Goal: Task Accomplishment & Management: Use online tool/utility

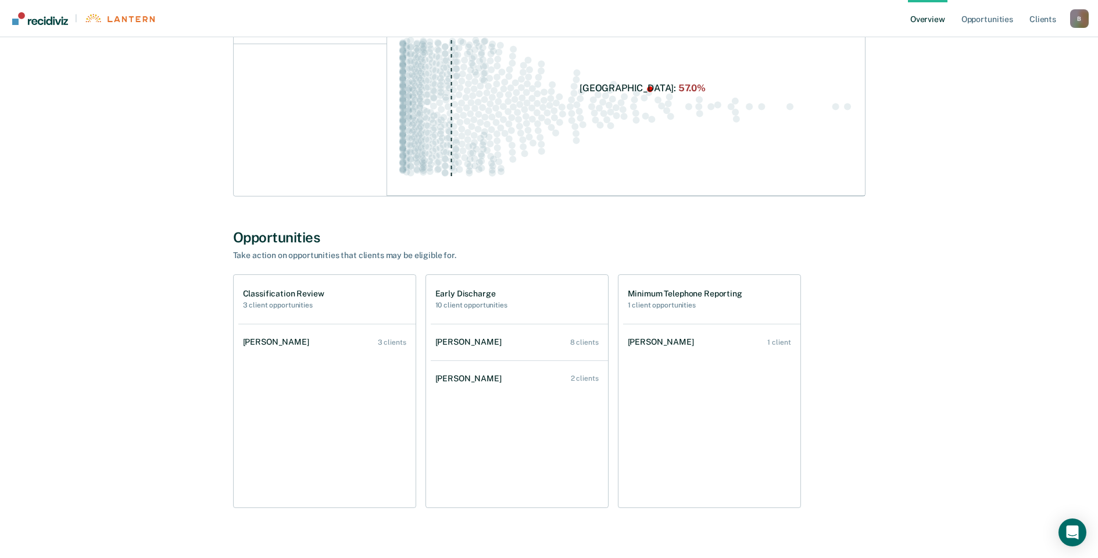
scroll to position [230, 0]
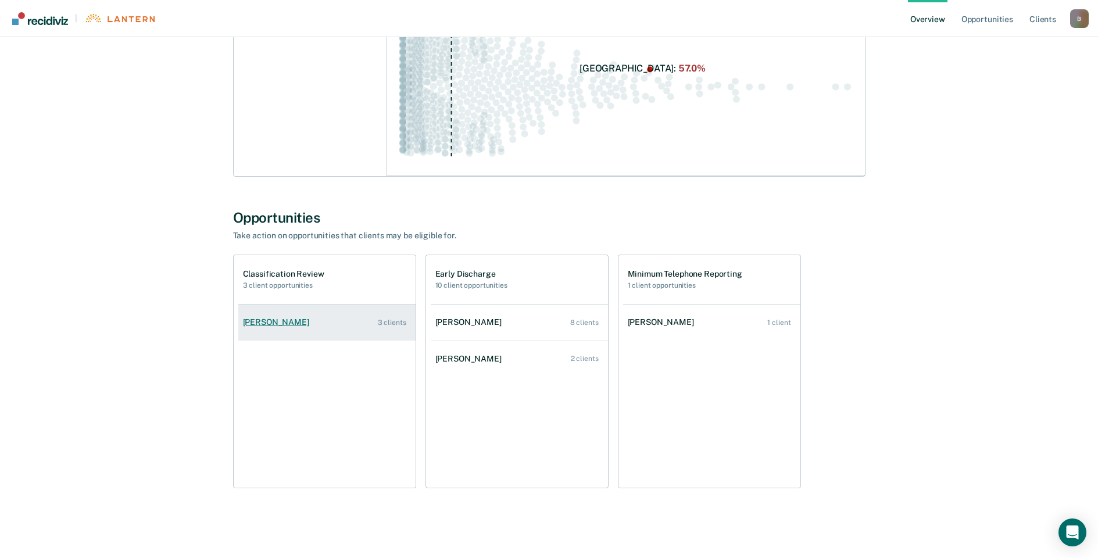
click at [401, 316] on link "[PERSON_NAME] 3 clients" at bounding box center [326, 322] width 177 height 33
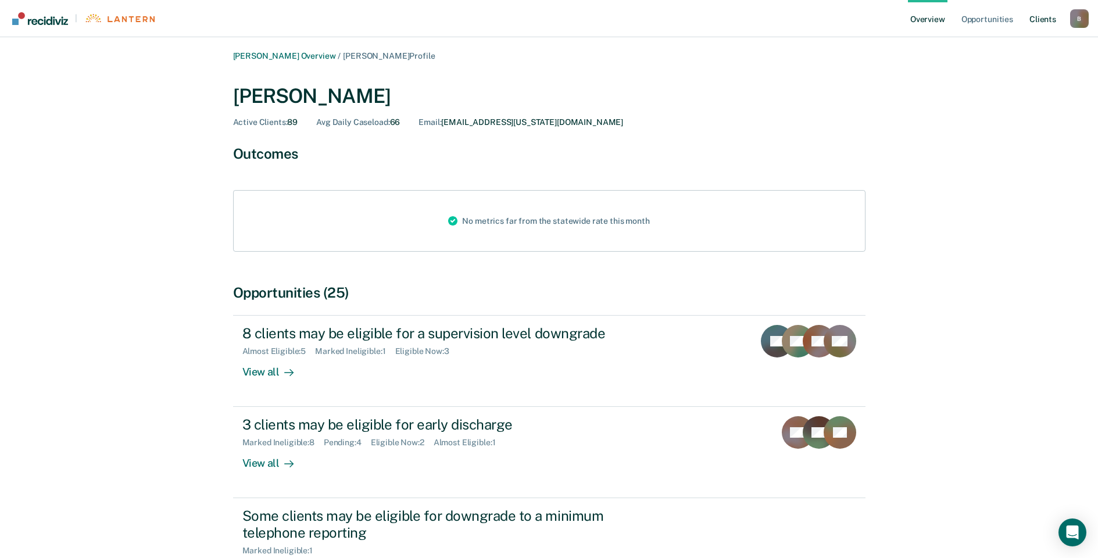
click at [1048, 24] on link "Client s" at bounding box center [1042, 18] width 31 height 37
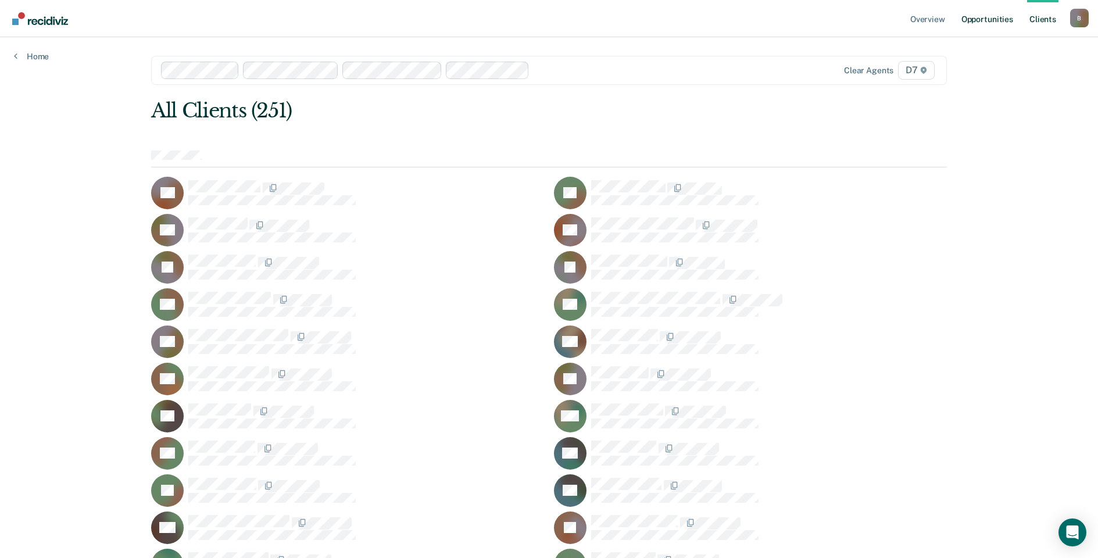
click at [993, 19] on link "Opportunities" at bounding box center [987, 18] width 56 height 37
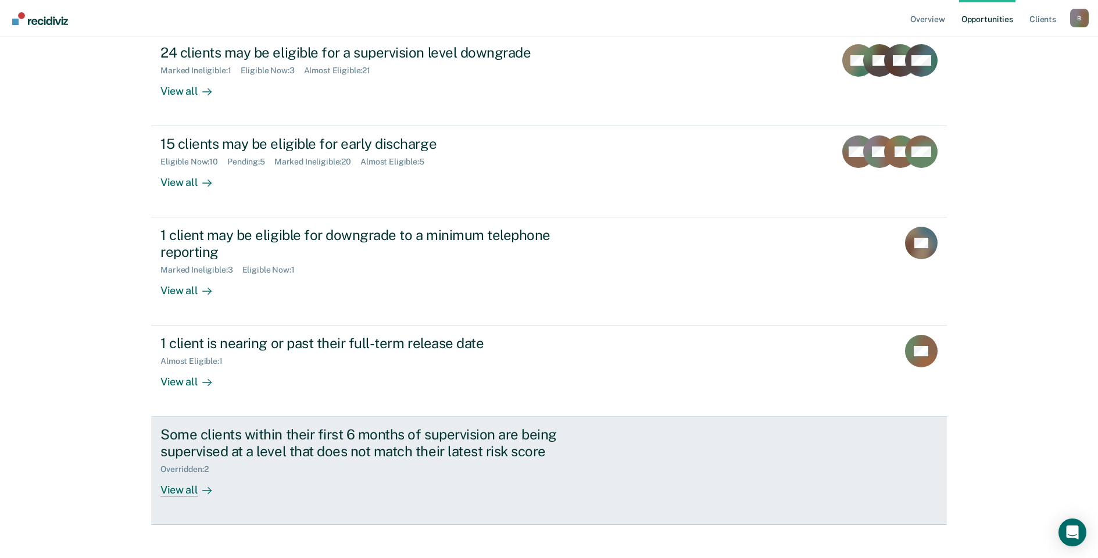
scroll to position [58, 0]
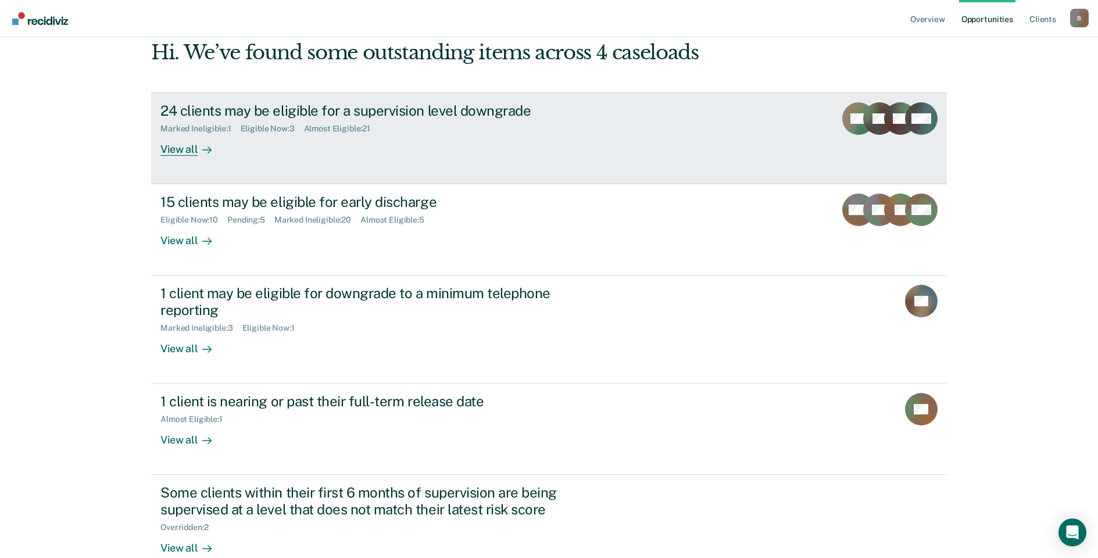
click at [159, 157] on link "24 clients may be eligible for a supervision level downgrade Marked Ineligible …" at bounding box center [548, 138] width 795 height 92
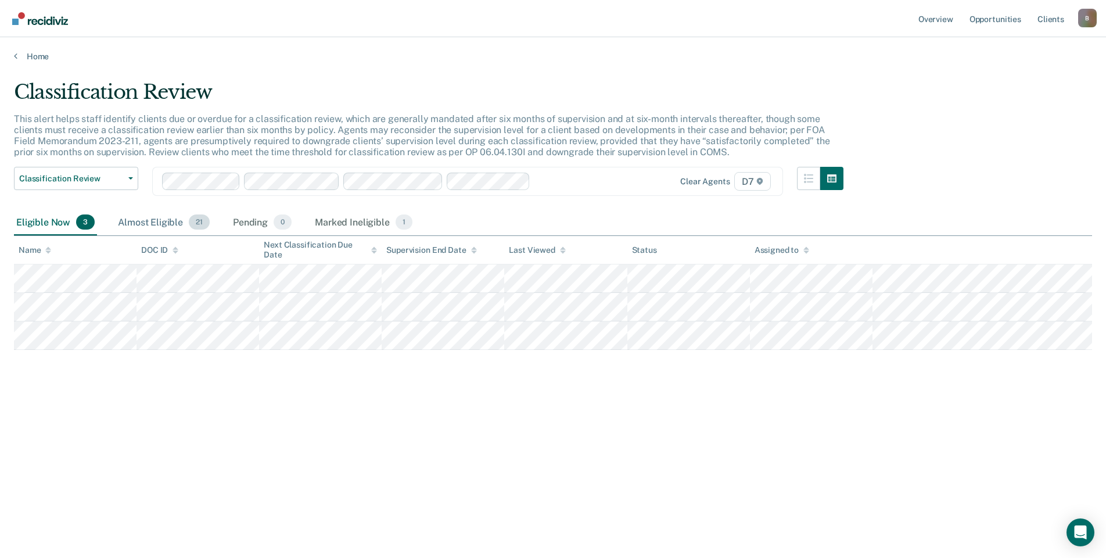
click at [160, 225] on div "Almost Eligible 21" at bounding box center [164, 223] width 96 height 26
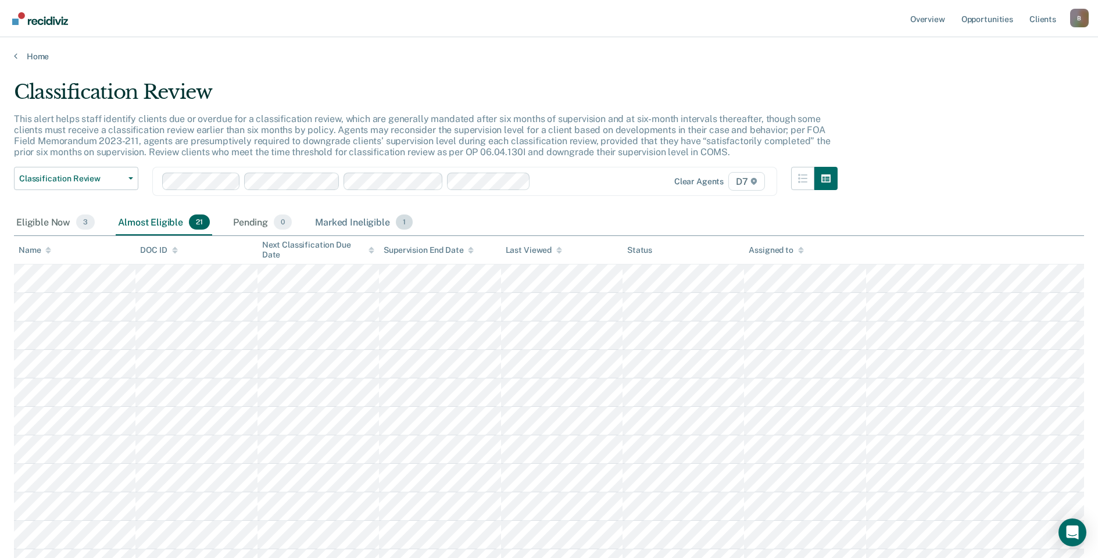
click at [344, 220] on div "Marked Ineligible 1" at bounding box center [364, 223] width 102 height 26
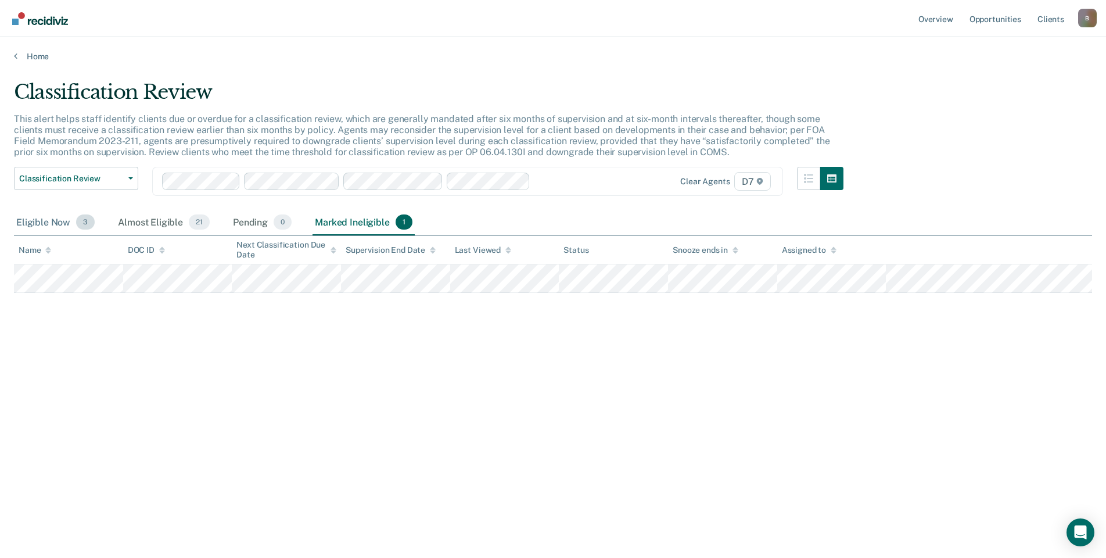
click at [74, 225] on div "Eligible Now 3" at bounding box center [55, 223] width 83 height 26
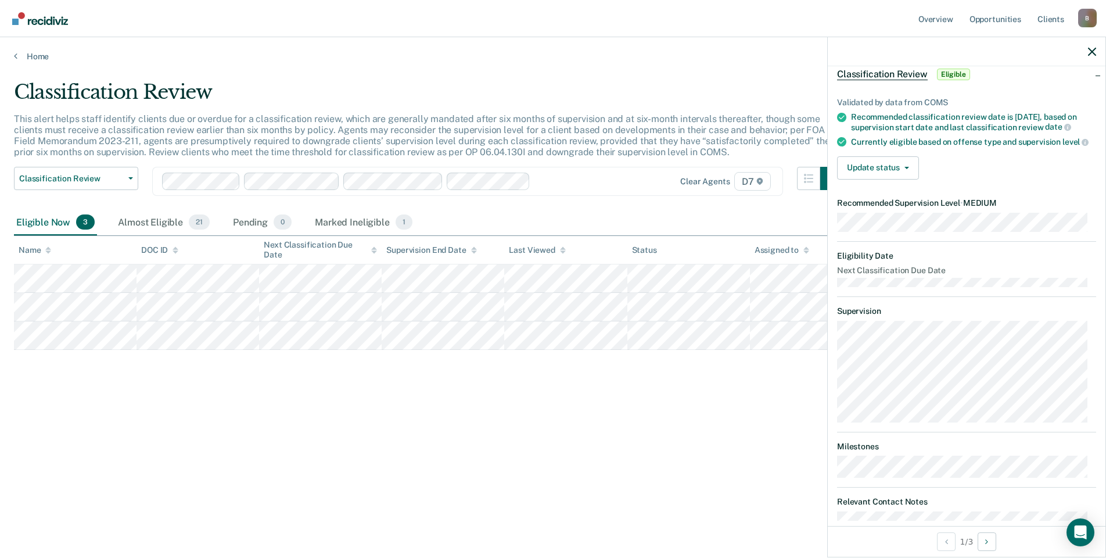
scroll to position [85, 0]
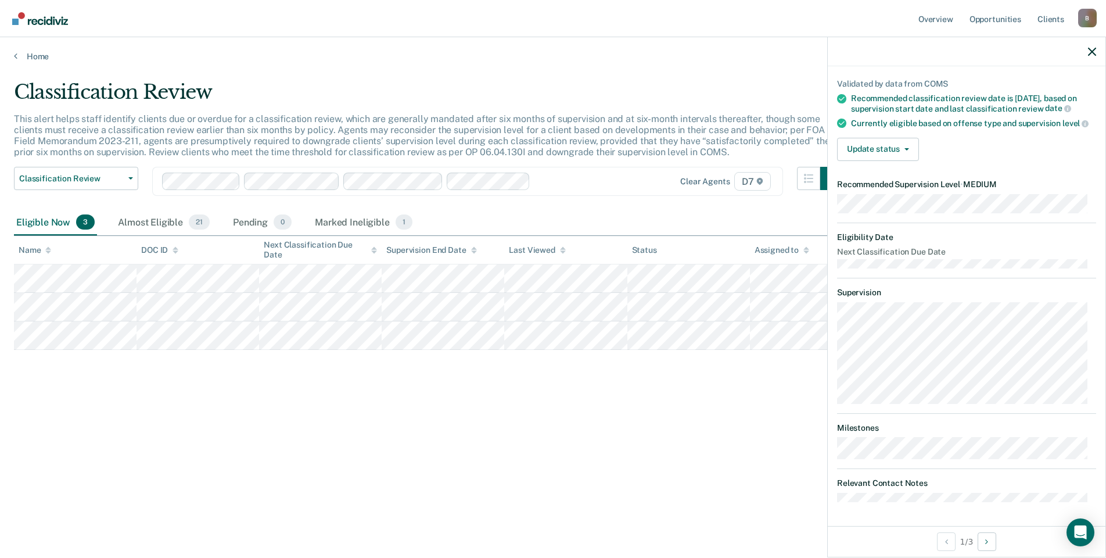
click at [728, 421] on div "Classification Review This alert helps staff identify clients due or overdue fo…" at bounding box center [553, 275] width 1078 height 390
